Goal: Obtain resource: Download file/media

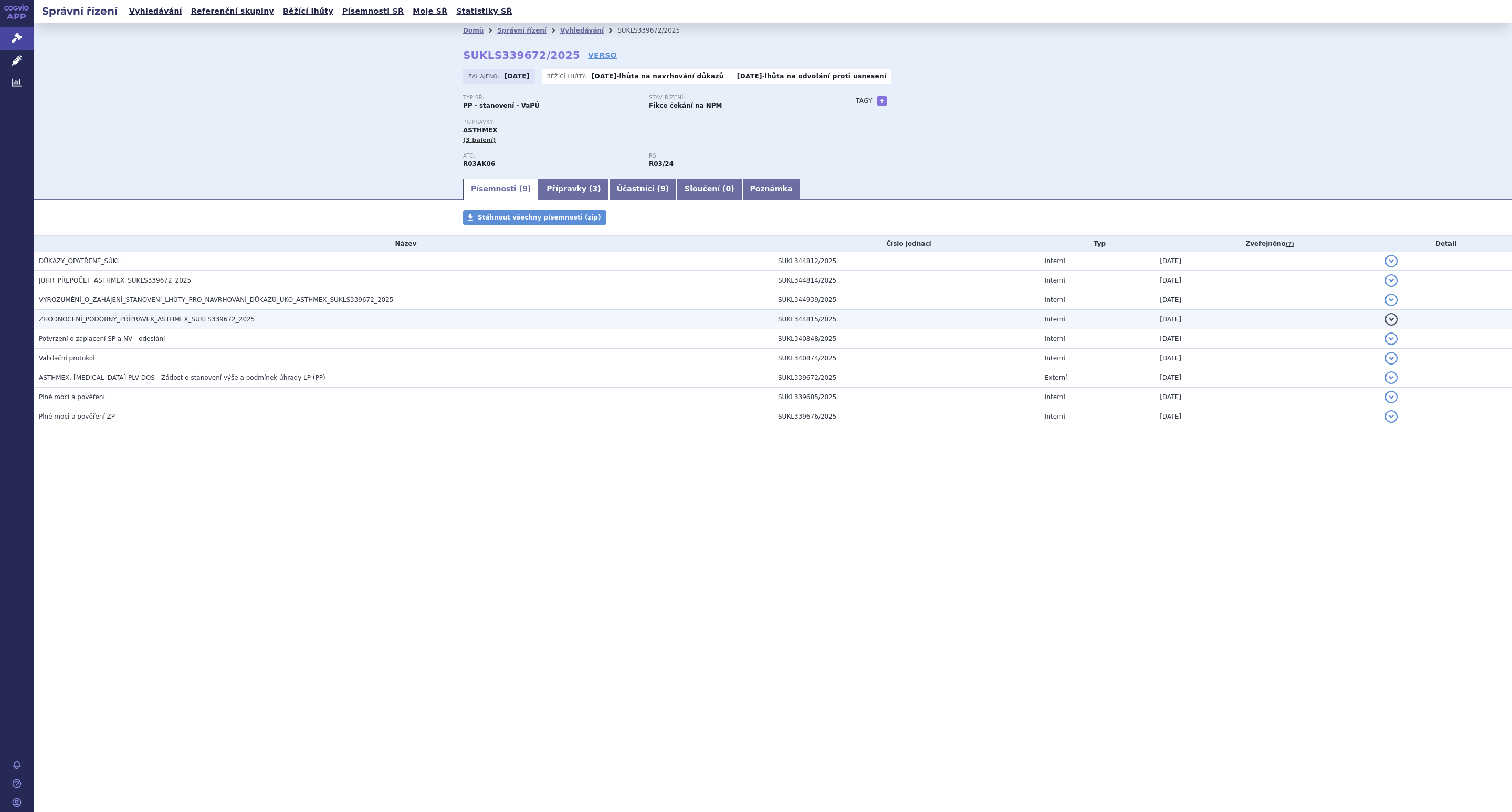
click at [107, 315] on span "ZHODNOCENÍ_PODOBNÝ_PŘÍPRAVEK_ASTHMEX_SUKLS339672_2025" at bounding box center [146, 319] width 216 height 8
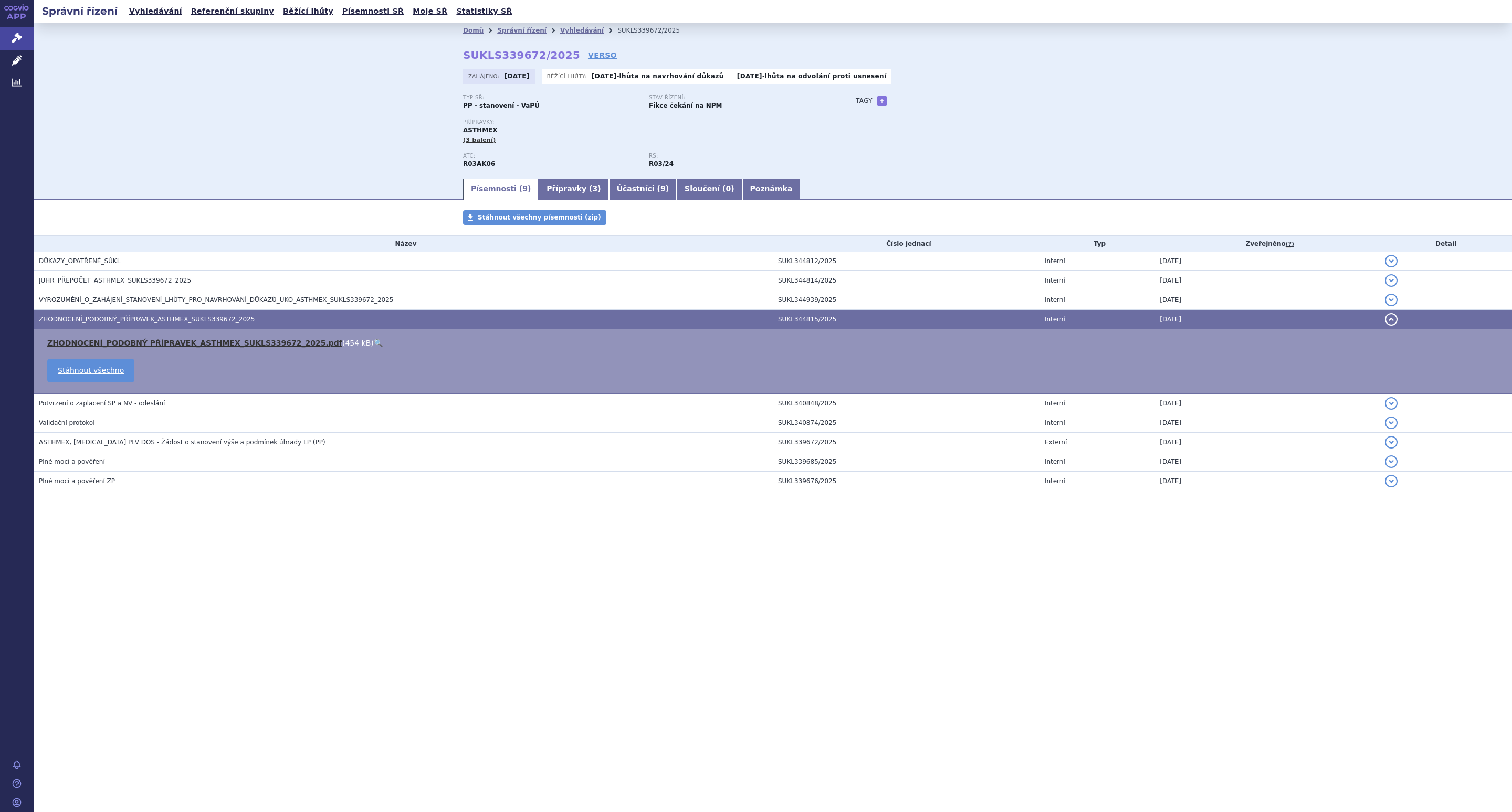
click at [246, 340] on link "ZHODNOCENÍ_PODOBNÝ PŘÍPRAVEK_ASTHMEX_SUKLS339672_2025.pdf" at bounding box center [195, 343] width 295 height 9
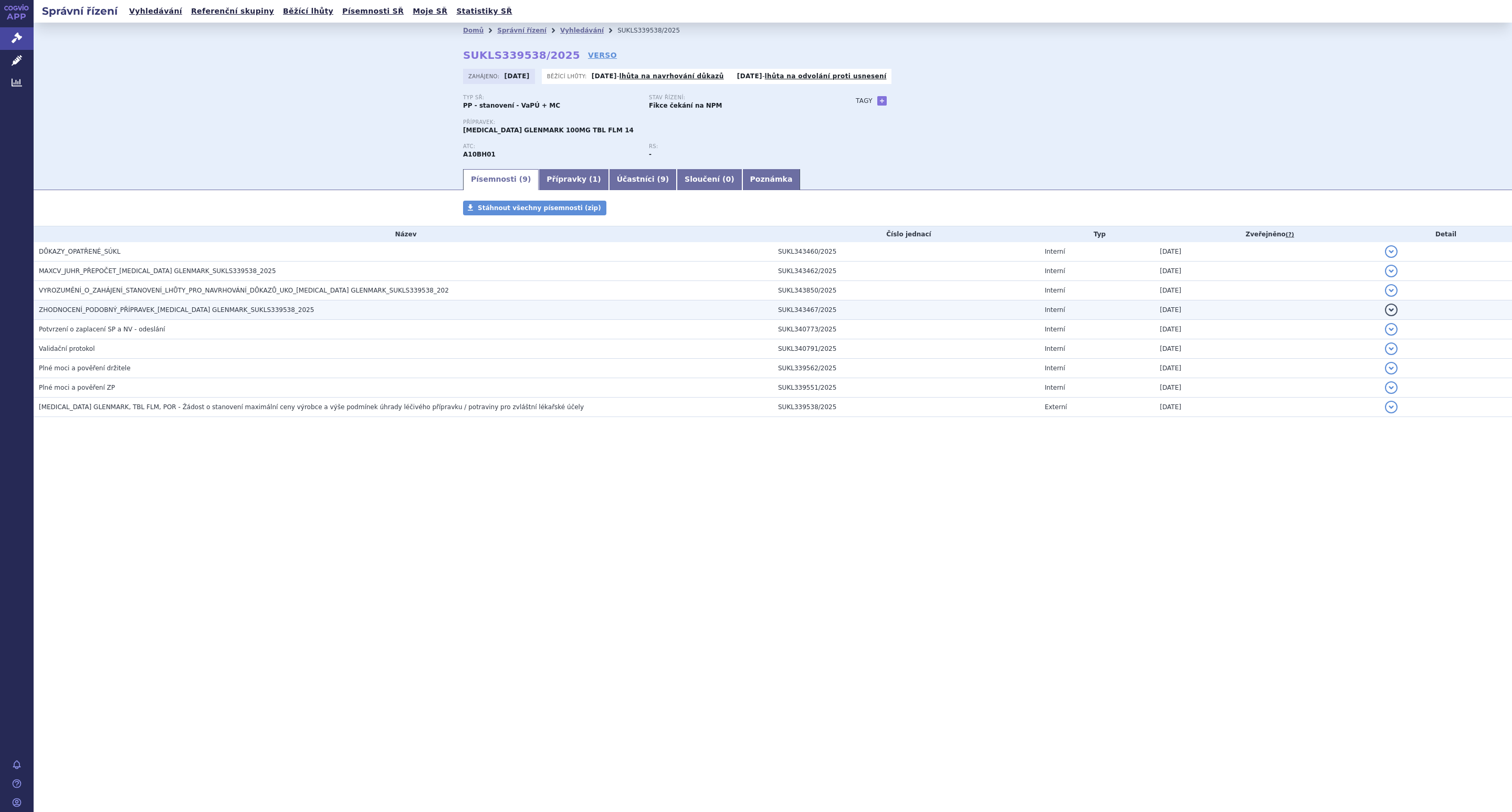
click at [107, 307] on span "ZHODNOCENÍ_PODOBNÝ_PŘÍPRAVEK_[MEDICAL_DATA] GLENMARK_SUKLS339538_2025" at bounding box center [177, 310] width 275 height 8
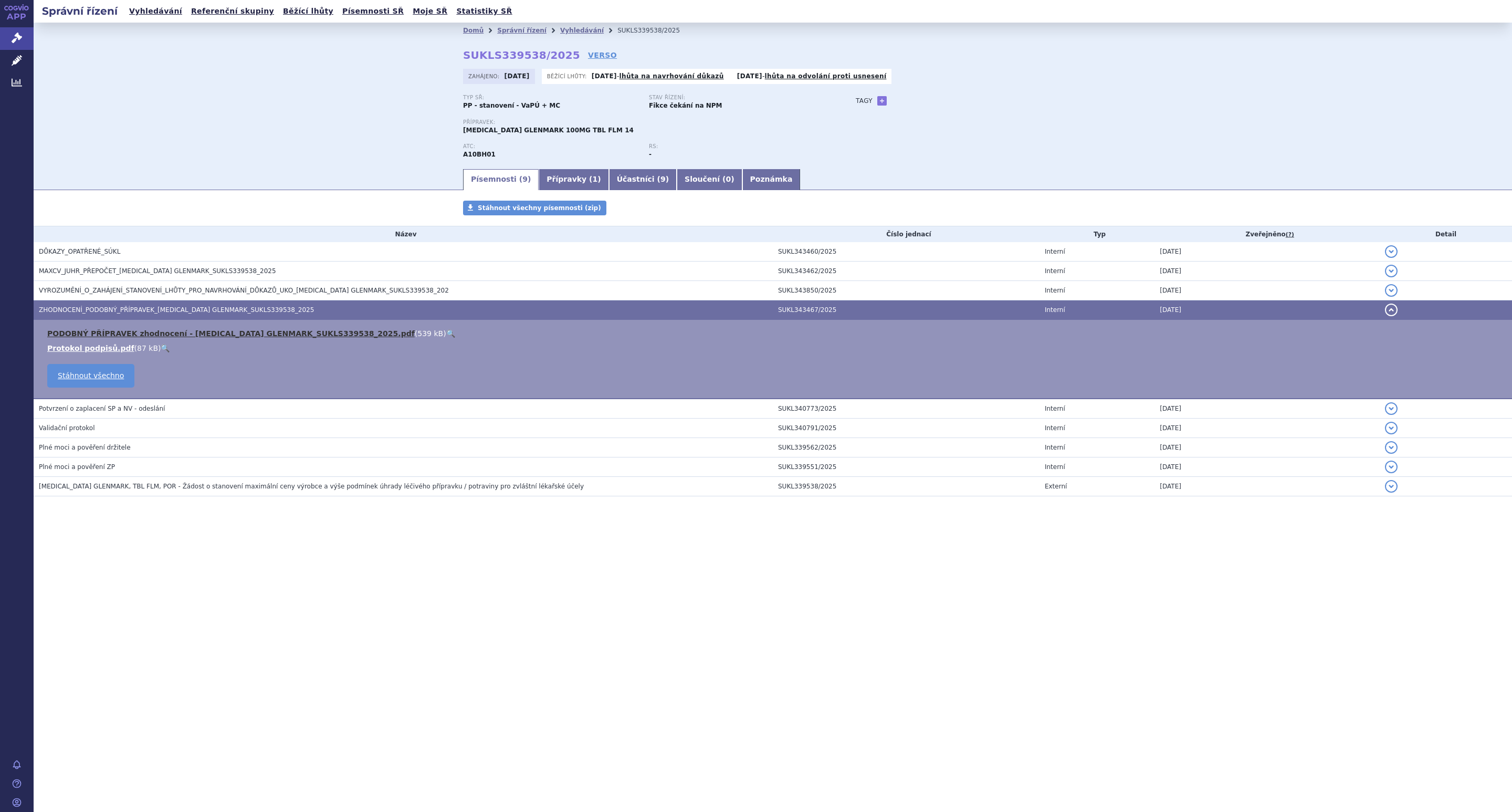
click at [217, 332] on link "PODOBNÝ PŘÍPRAVEK zhodnocení - [MEDICAL_DATA] GLENMARK_SUKLS339538_2025.pdf" at bounding box center [231, 333] width 368 height 9
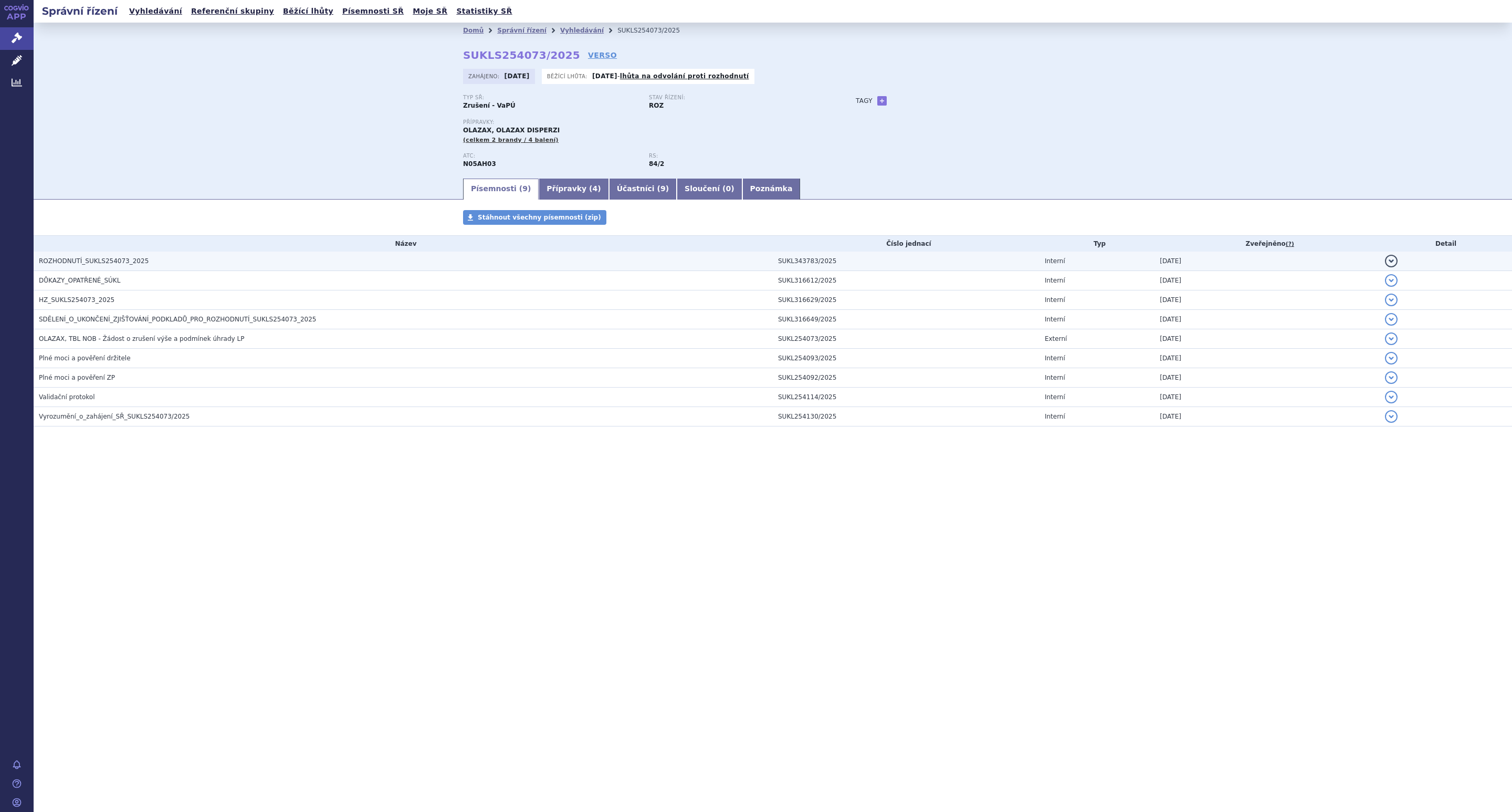
click at [91, 260] on span "ROZHODNUTÍ_SUKLS254073_2025" at bounding box center [94, 261] width 110 height 8
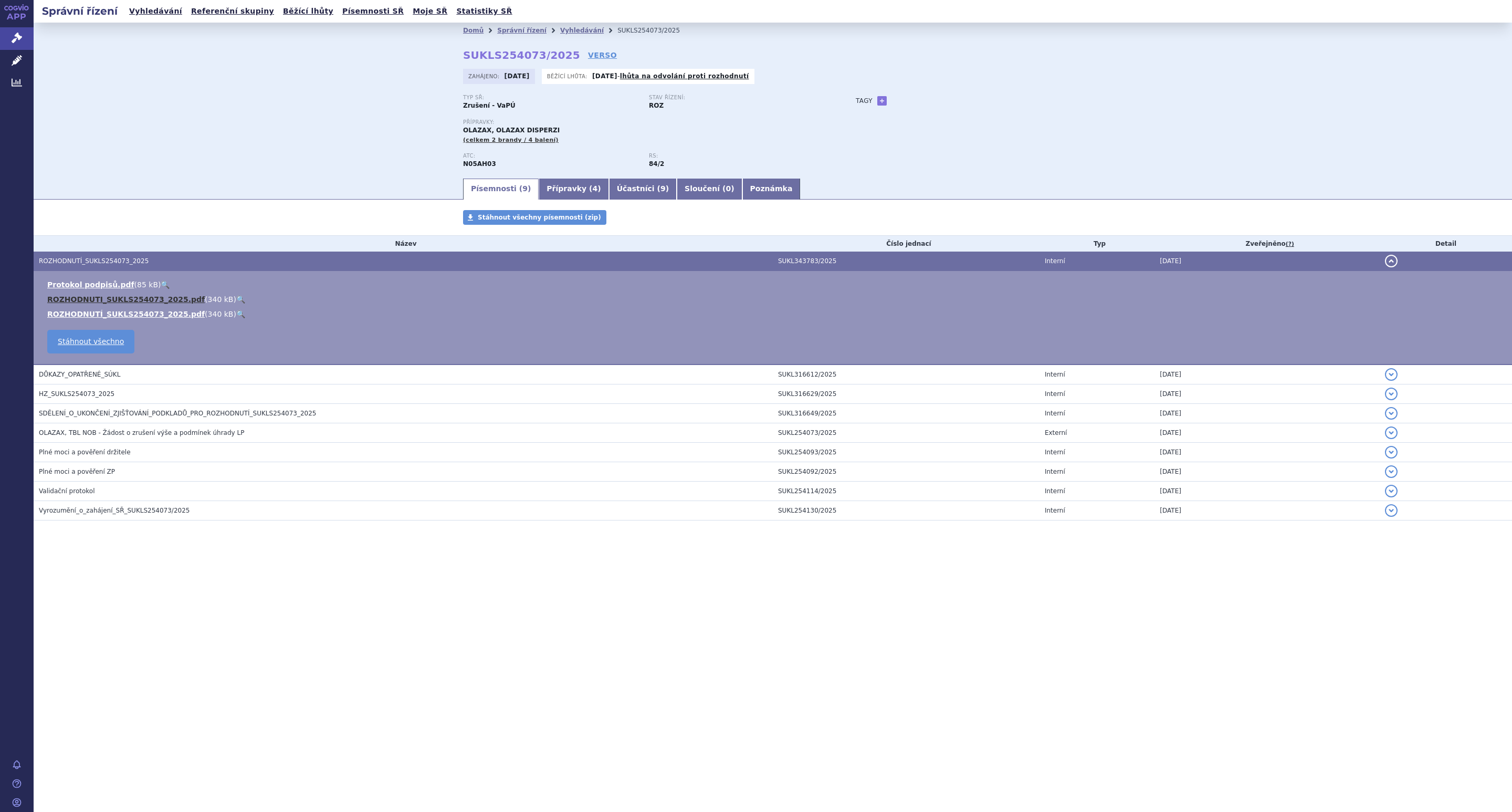
click at [103, 296] on link "ROZHODNUTI_SUKLS254073_2025.pdf" at bounding box center [126, 299] width 158 height 9
click at [561, 187] on link "Přípravky ( 4 )" at bounding box center [574, 189] width 70 height 21
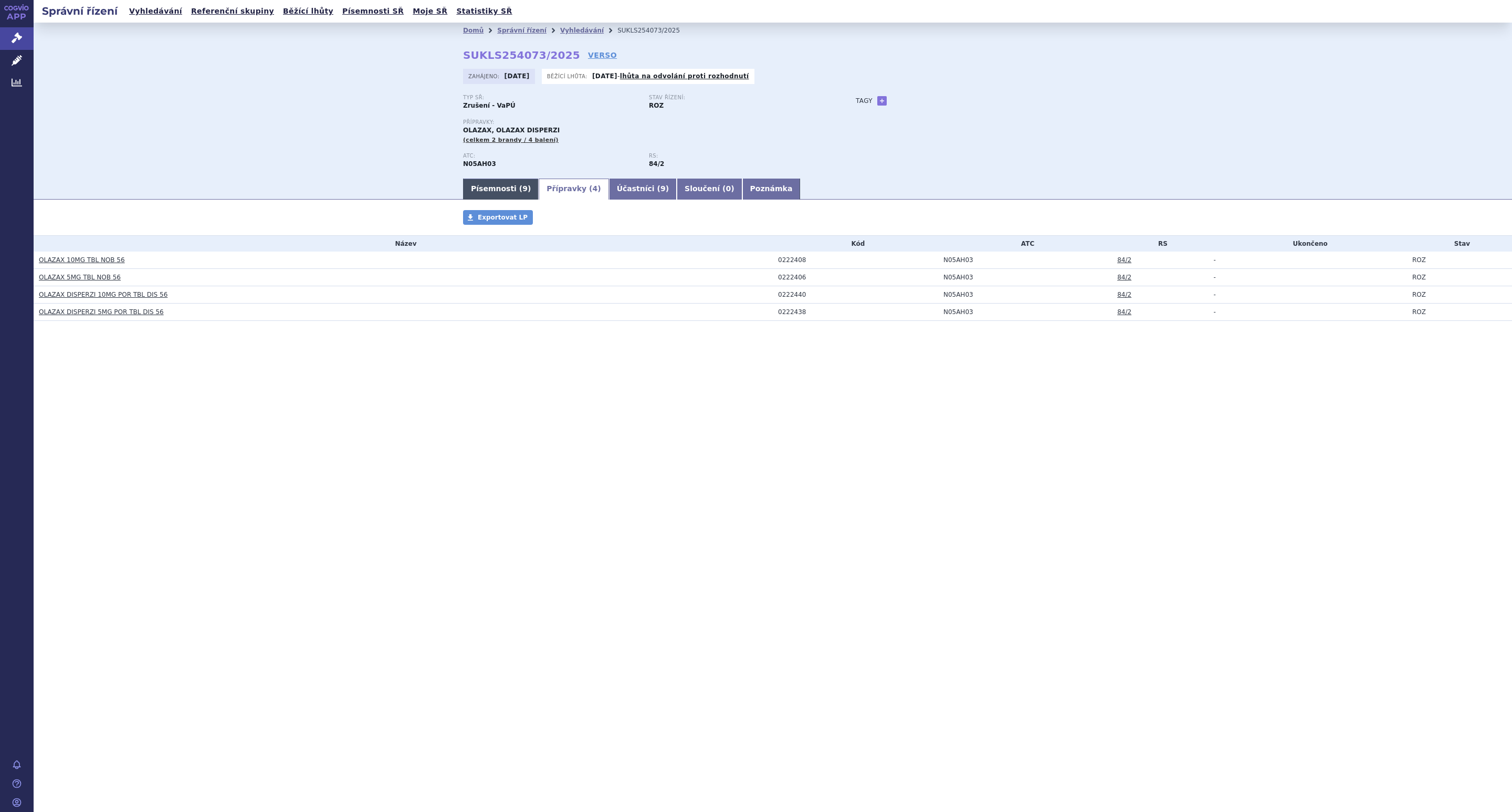
click at [491, 192] on link "Písemnosti ( 9 )" at bounding box center [501, 189] width 76 height 21
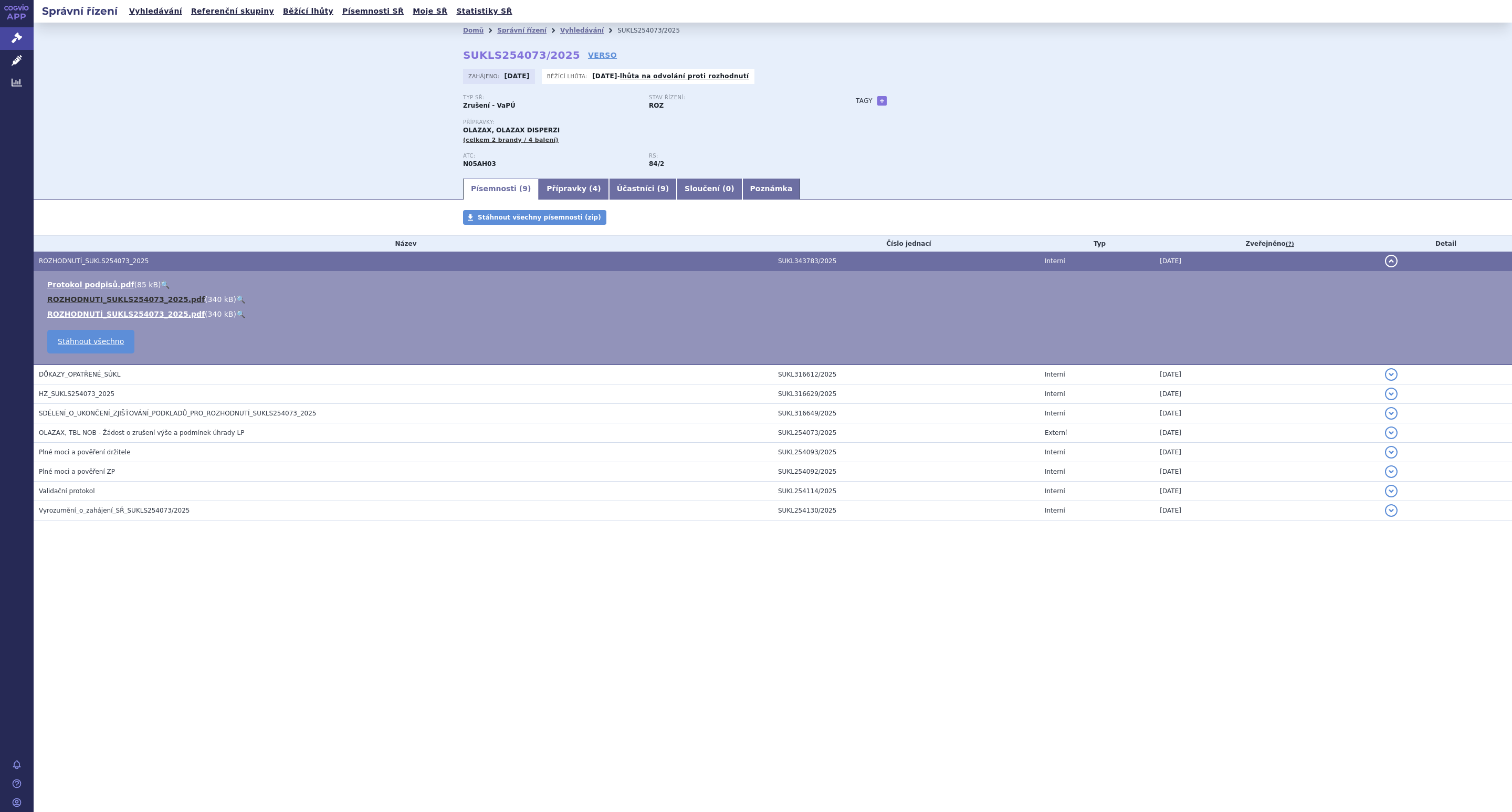
drag, startPoint x: 150, startPoint y: 301, endPoint x: 168, endPoint y: 298, distance: 18.2
click at [150, 301] on link "ROZHODNUTI_SUKLS254073_2025.pdf" at bounding box center [126, 299] width 158 height 9
drag, startPoint x: 1260, startPoint y: 81, endPoint x: 1260, endPoint y: 102, distance: 21.0
click at [1260, 81] on div "Domů Správní řízení Vyhledávání SUKLS254073/2025 SUKLS254073/2025 VERSO Zahájen…" at bounding box center [772, 100] width 1479 height 155
click at [558, 193] on link "Přípravky ( 4 )" at bounding box center [574, 189] width 70 height 21
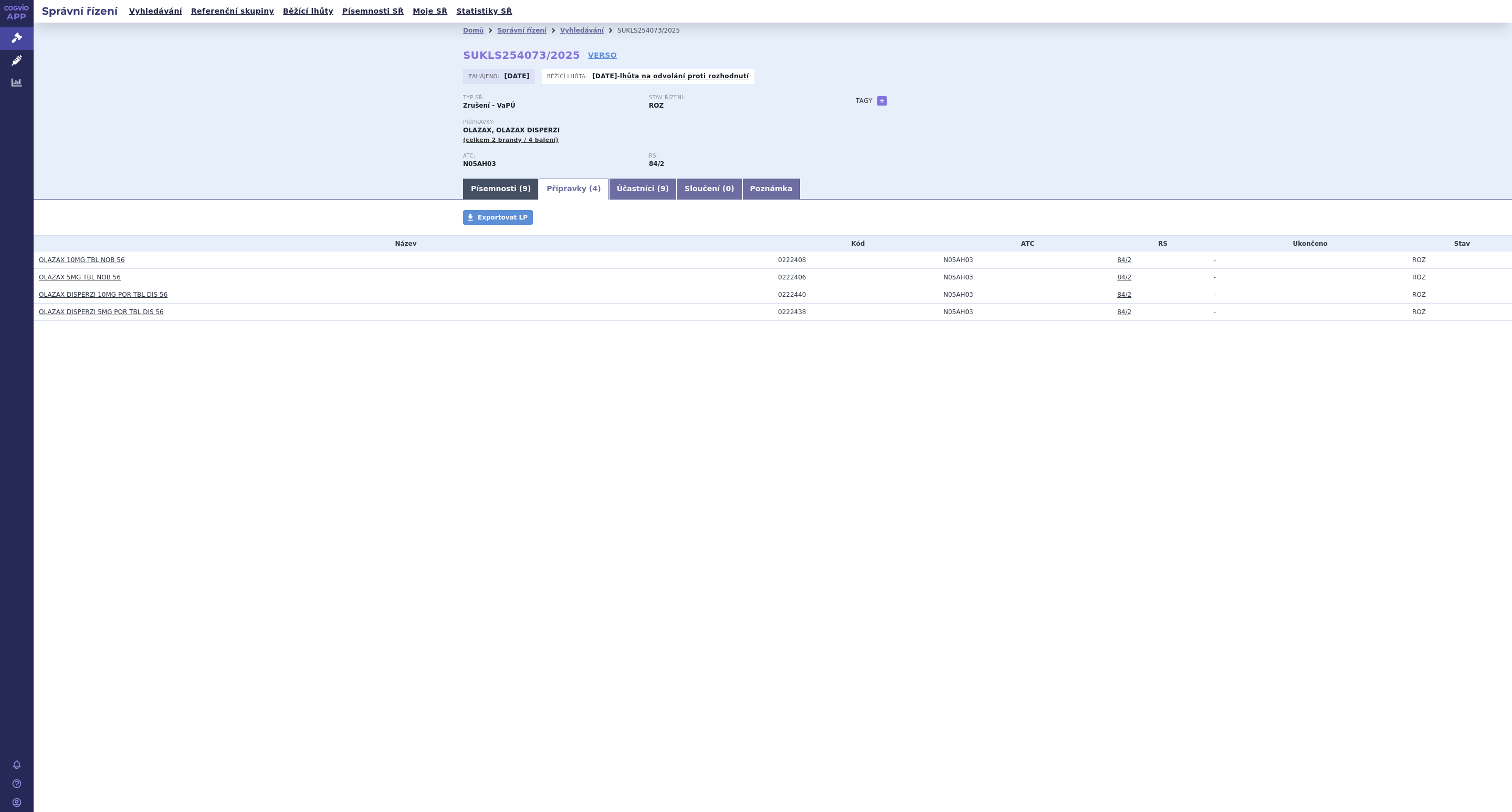
click at [490, 193] on link "Písemnosti ( 9 )" at bounding box center [501, 189] width 76 height 21
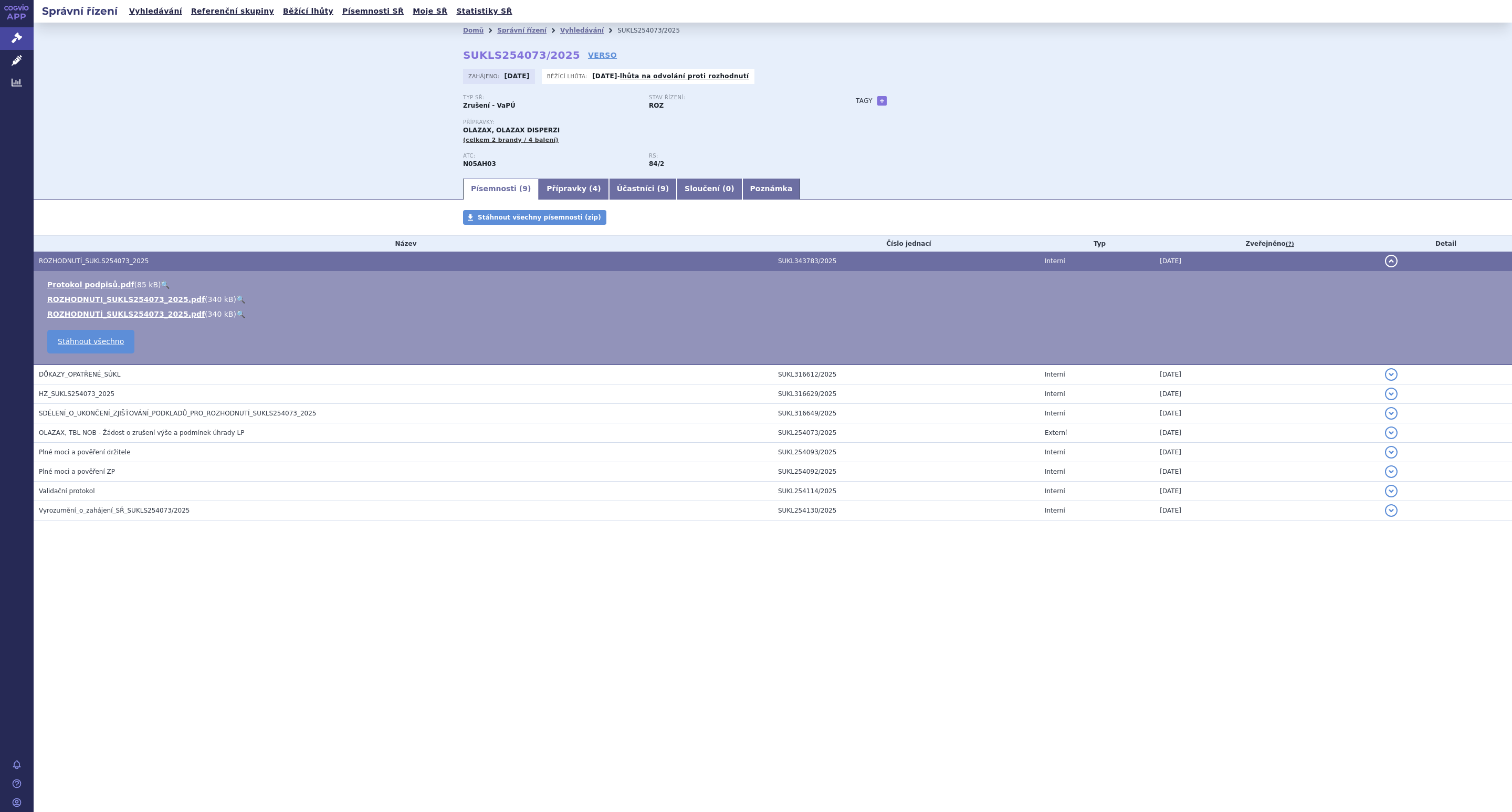
drag, startPoint x: 764, startPoint y: 111, endPoint x: 832, endPoint y: 73, distance: 77.9
click at [765, 111] on div "Typ SŘ: Zrušení - VaPÚ Stav řízení: ROZ" at bounding box center [649, 106] width 371 height 24
